Goal: Information Seeking & Learning: Learn about a topic

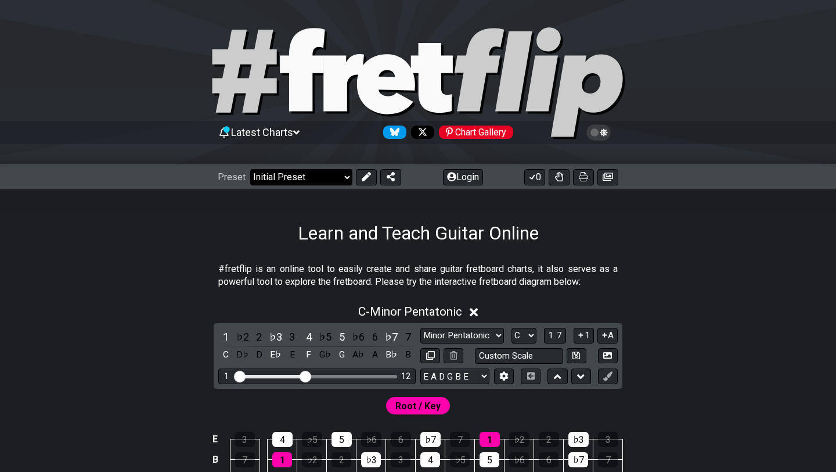
click at [328, 174] on select "Welcome to #fretflip! Initial Preset Custom Preset Minor Pentatonic Major Penta…" at bounding box center [301, 177] width 102 height 16
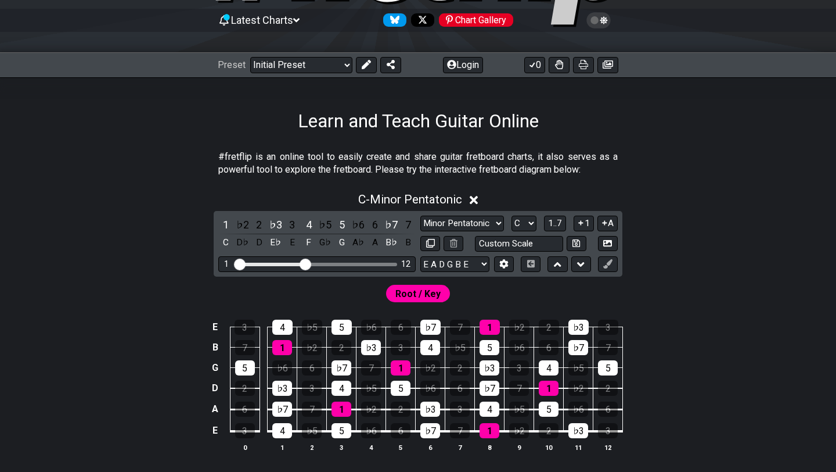
scroll to position [113, 0]
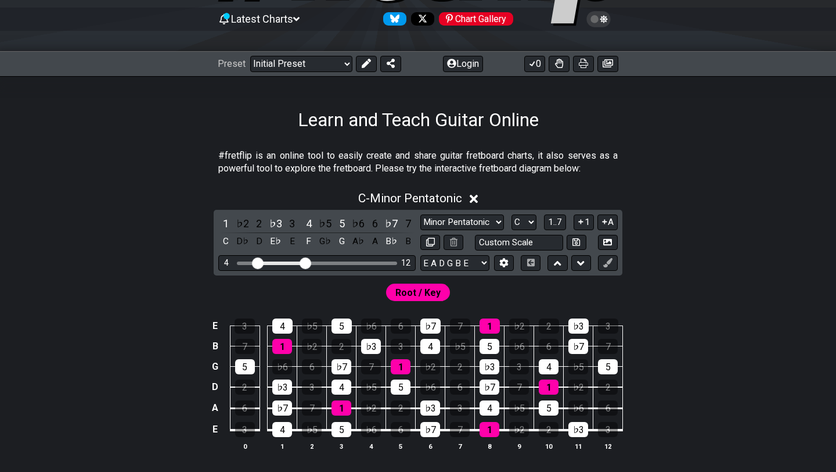
drag, startPoint x: 238, startPoint y: 260, endPoint x: 258, endPoint y: 258, distance: 20.9
click at [258, 262] on input "Visible fret range" at bounding box center [317, 262] width 165 height 0
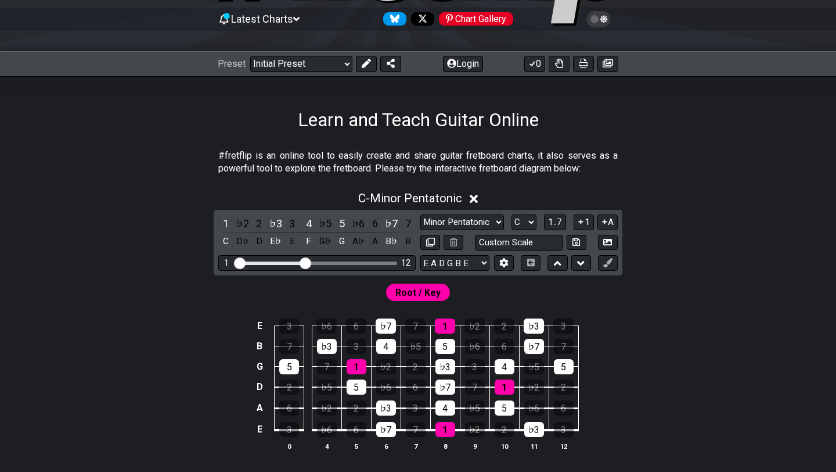
drag, startPoint x: 258, startPoint y: 258, endPoint x: 213, endPoint y: 261, distance: 46.0
click at [235, 262] on input "Visible fret range" at bounding box center [317, 262] width 165 height 0
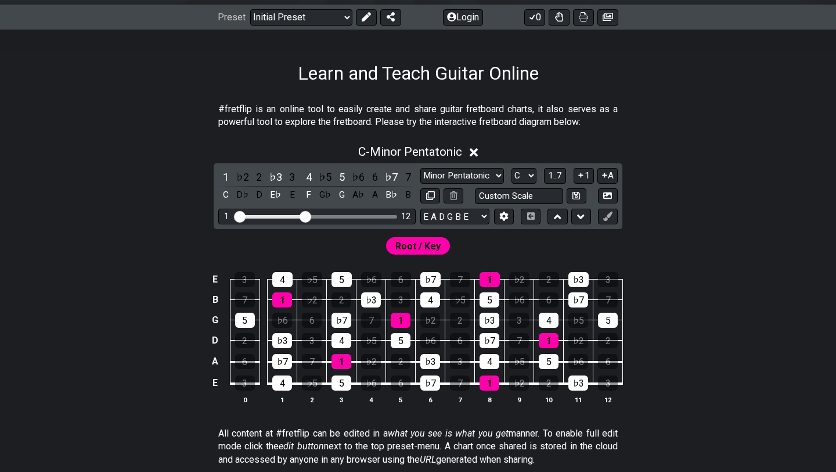
scroll to position [0, 0]
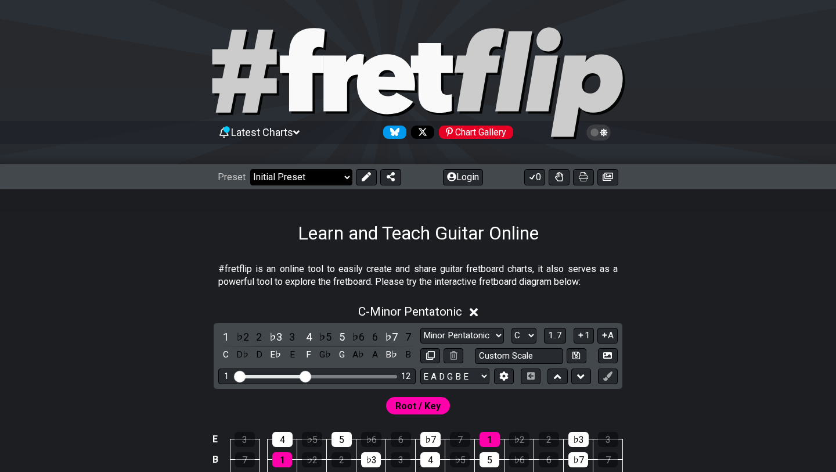
click at [315, 177] on select "Welcome to #fretflip! Initial Preset Custom Preset Minor Pentatonic Major Penta…" at bounding box center [301, 177] width 102 height 16
click at [250, 169] on select "Welcome to #fretflip! Initial Preset Custom Preset Minor Pentatonic Major Penta…" at bounding box center [301, 177] width 102 height 16
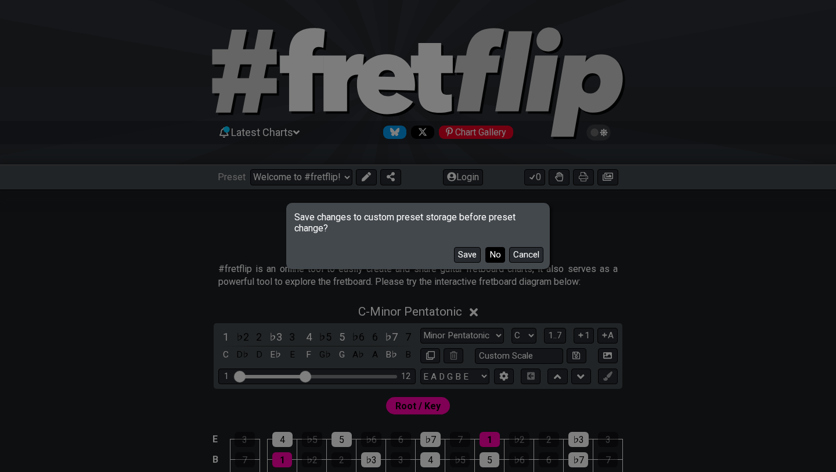
click at [494, 256] on button "No" at bounding box center [495, 255] width 20 height 16
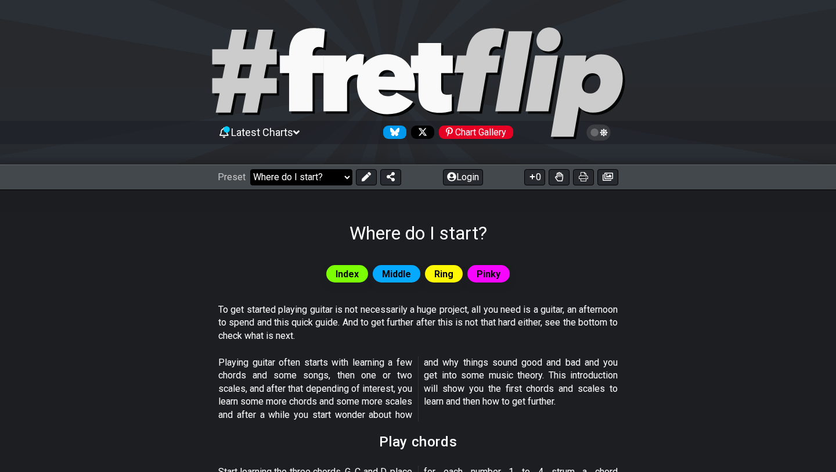
click at [322, 172] on select "Welcome to #fretflip! Initial Preset Custom Preset Minor Pentatonic Major Penta…" at bounding box center [301, 177] width 102 height 16
click at [250, 169] on select "Welcome to #fretflip! Initial Preset Custom Preset Minor Pentatonic Major Penta…" at bounding box center [301, 177] width 102 height 16
select select "/welcome"
select select "C"
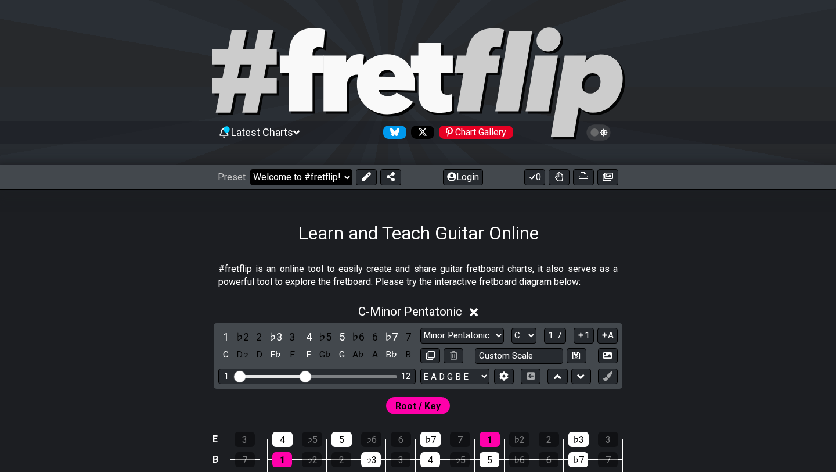
click at [314, 182] on select "Welcome to #fretflip! Initial Preset Custom Preset Minor Pentatonic Major Penta…" at bounding box center [301, 177] width 102 height 16
click at [250, 169] on select "Welcome to #fretflip! Initial Preset Custom Preset Minor Pentatonic Major Penta…" at bounding box center [301, 177] width 102 height 16
select select "/minor-pentatonic"
select select "C"
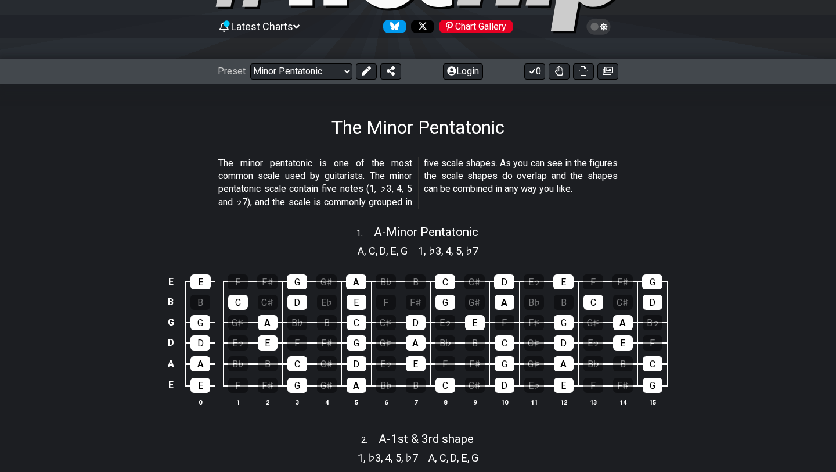
scroll to position [106, 0]
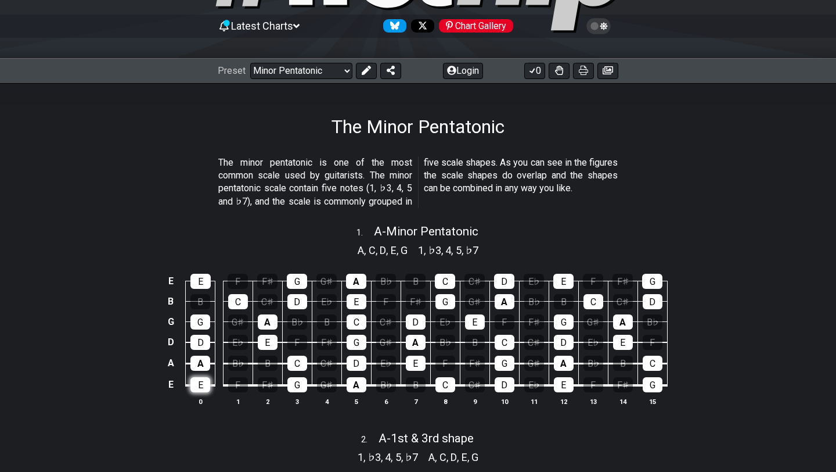
click at [203, 382] on div "E" at bounding box center [200, 384] width 20 height 15
click at [292, 386] on div "G" at bounding box center [297, 384] width 20 height 15
click at [204, 388] on div "E" at bounding box center [200, 384] width 20 height 15
click at [231, 366] on div "B♭" at bounding box center [238, 362] width 20 height 15
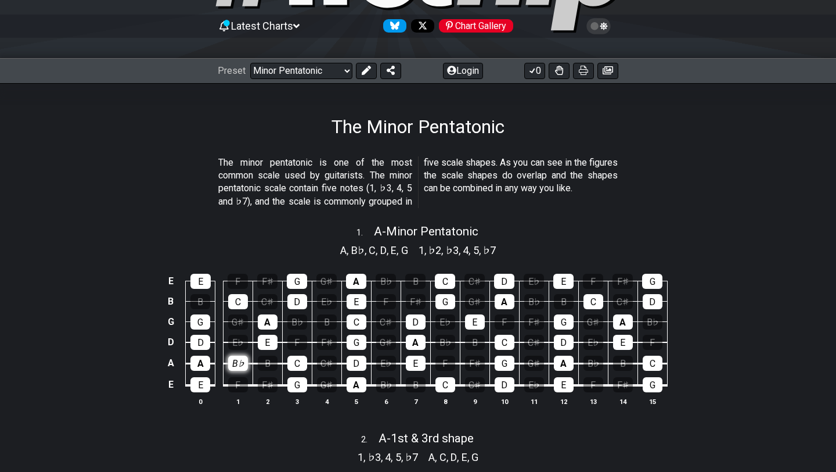
click at [231, 366] on div "B♭" at bounding box center [238, 362] width 20 height 15
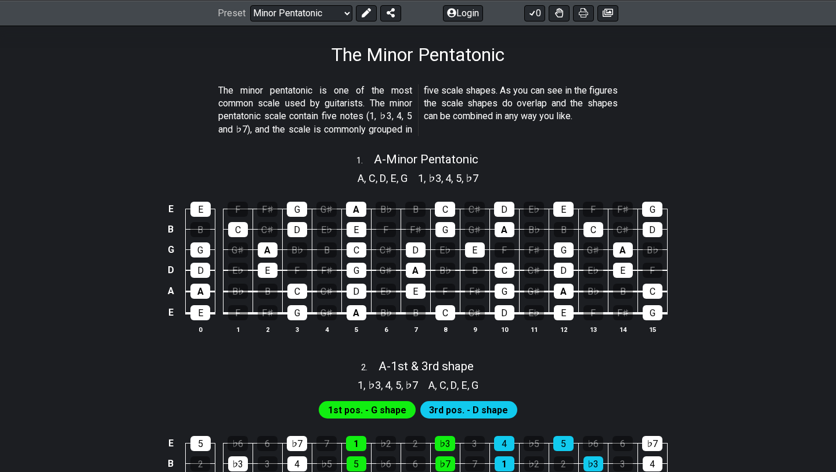
scroll to position [190, 0]
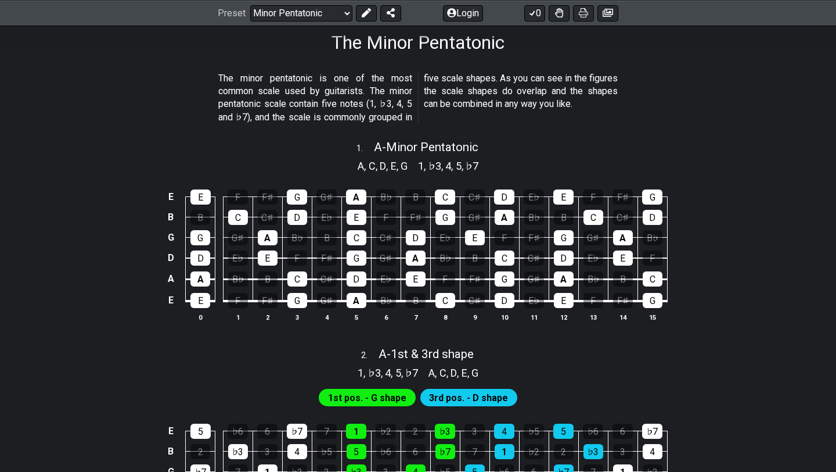
click at [241, 311] on th "1" at bounding box center [238, 317] width 30 height 12
click at [232, 300] on div "F" at bounding box center [238, 300] width 20 height 15
click at [232, 301] on div "F" at bounding box center [238, 300] width 20 height 15
click at [229, 260] on div "E♭" at bounding box center [238, 257] width 20 height 15
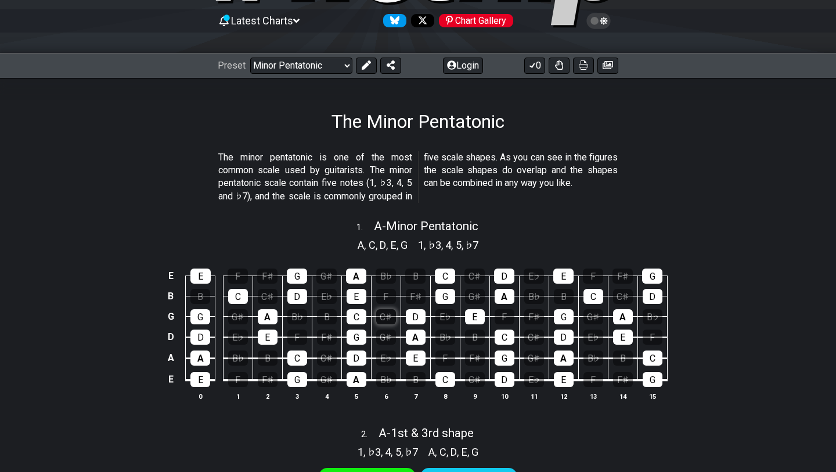
scroll to position [0, 0]
